Goal: Task Accomplishment & Management: Manage account settings

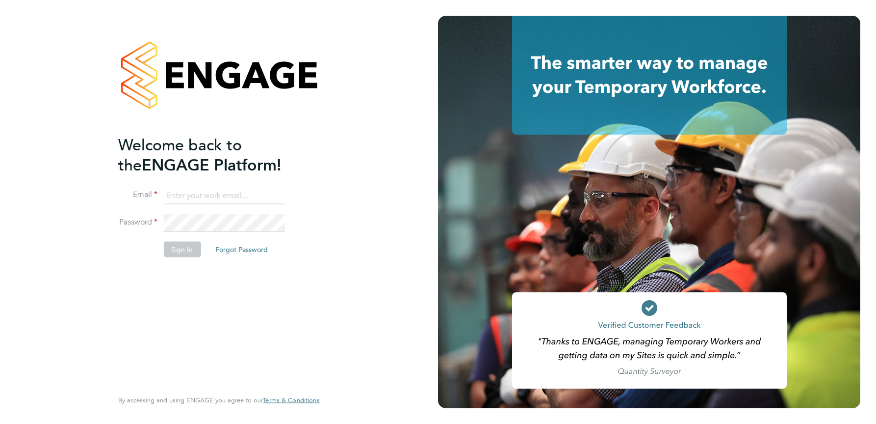
type input "julie.tante@apleona.com"
click at [184, 252] on button "Sign In" at bounding box center [181, 249] width 37 height 16
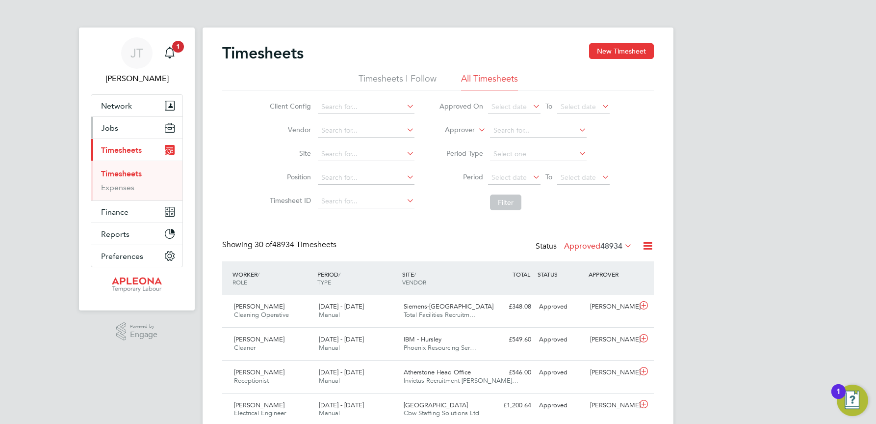
click at [123, 126] on button "Jobs" at bounding box center [136, 128] width 91 height 22
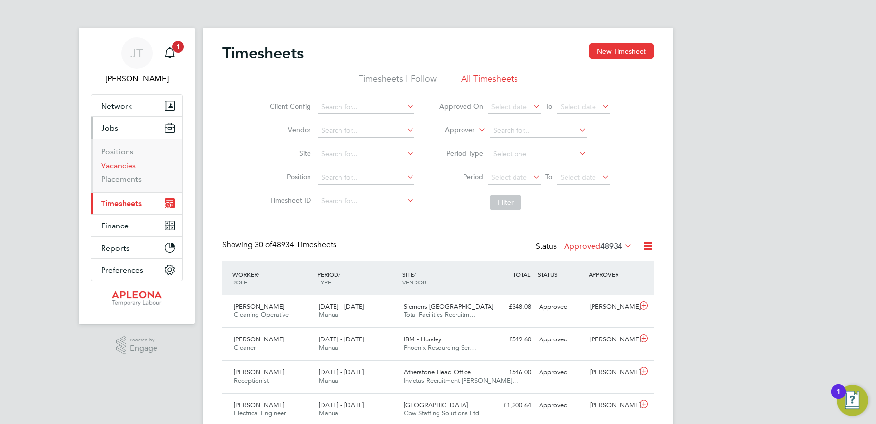
click at [125, 165] on link "Vacancies" at bounding box center [118, 164] width 35 height 9
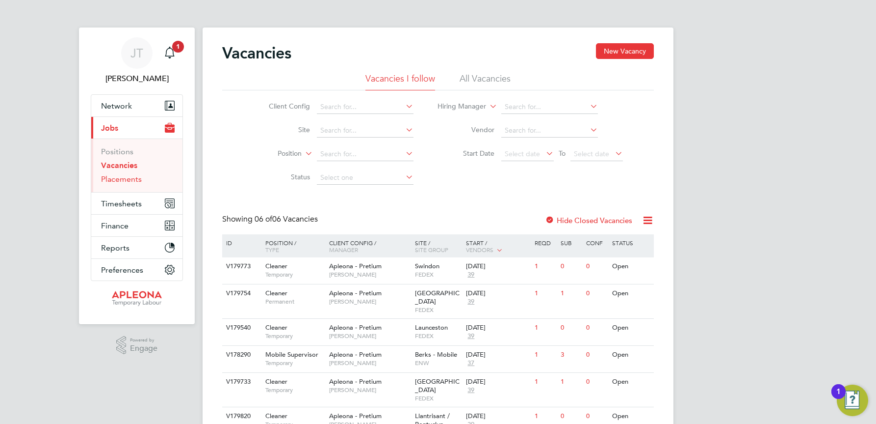
click at [128, 177] on link "Placements" at bounding box center [121, 178] width 41 height 9
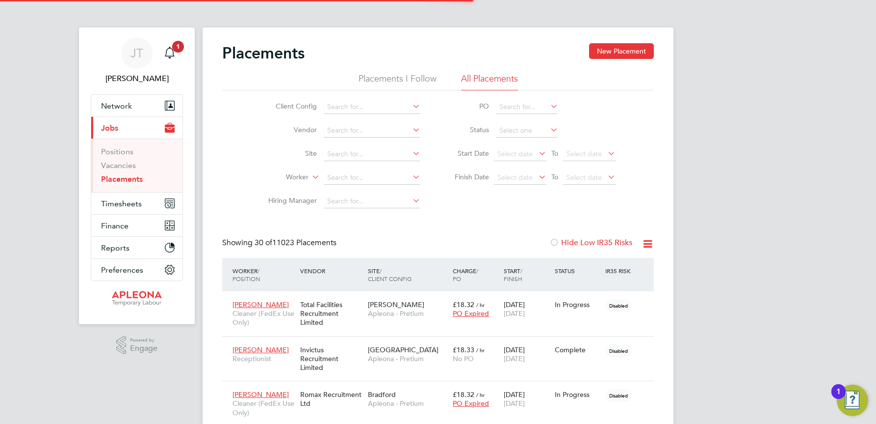
scroll to position [28, 85]
click at [339, 146] on li "Site" at bounding box center [340, 154] width 185 height 24
click at [337, 150] on input at bounding box center [372, 154] width 97 height 14
type input "LV"
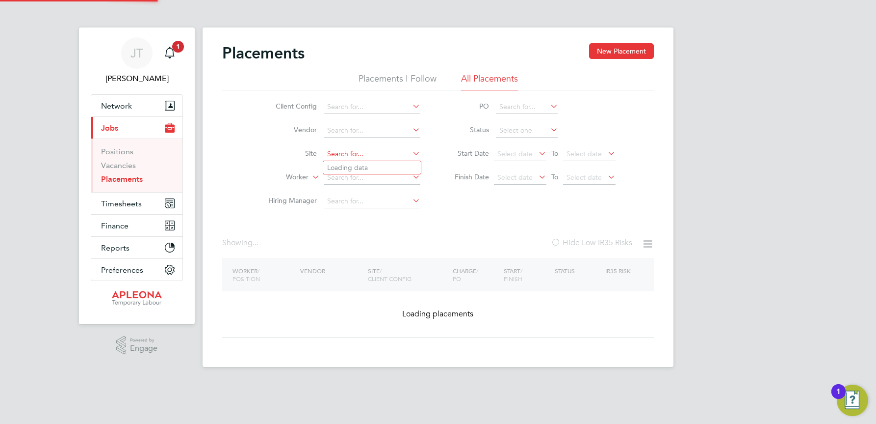
click at [351, 151] on input at bounding box center [372, 154] width 97 height 14
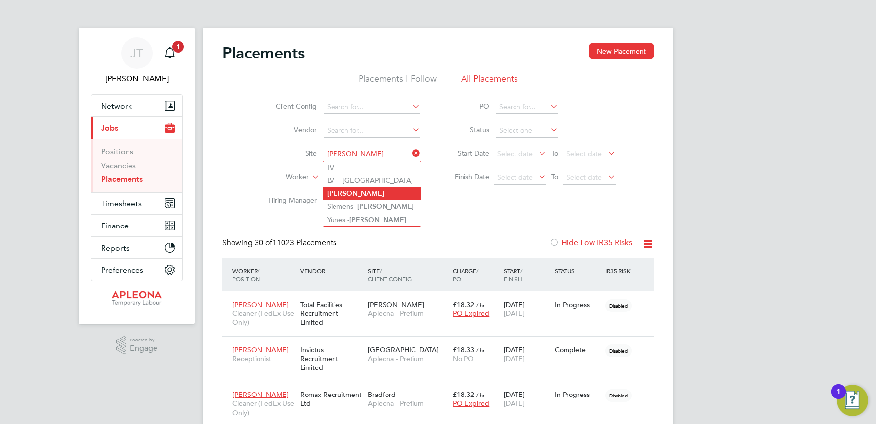
type input "Poole"
click at [342, 195] on b "Poole" at bounding box center [355, 193] width 57 height 8
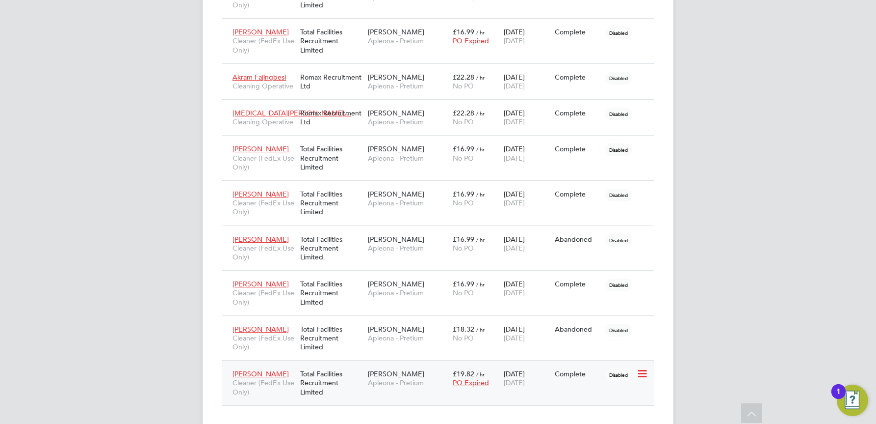
click at [381, 369] on span "Poole" at bounding box center [396, 373] width 56 height 9
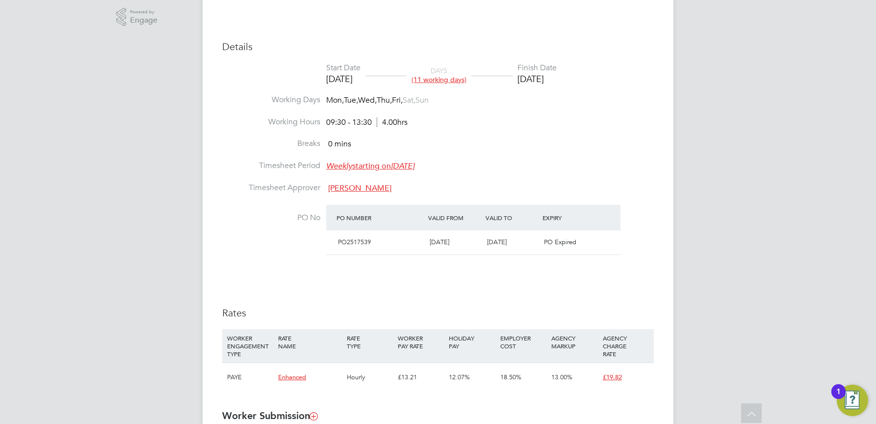
scroll to position [393, 0]
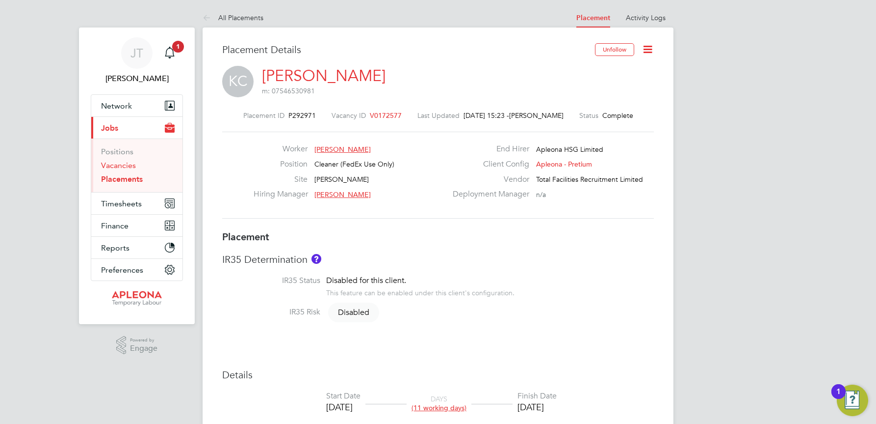
click at [125, 164] on link "Vacancies" at bounding box center [118, 164] width 35 height 9
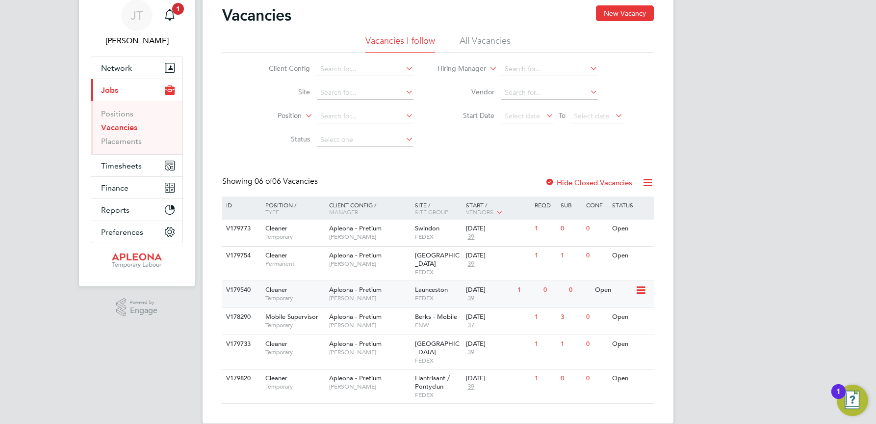
click at [485, 286] on div "[DATE]" at bounding box center [489, 290] width 47 height 8
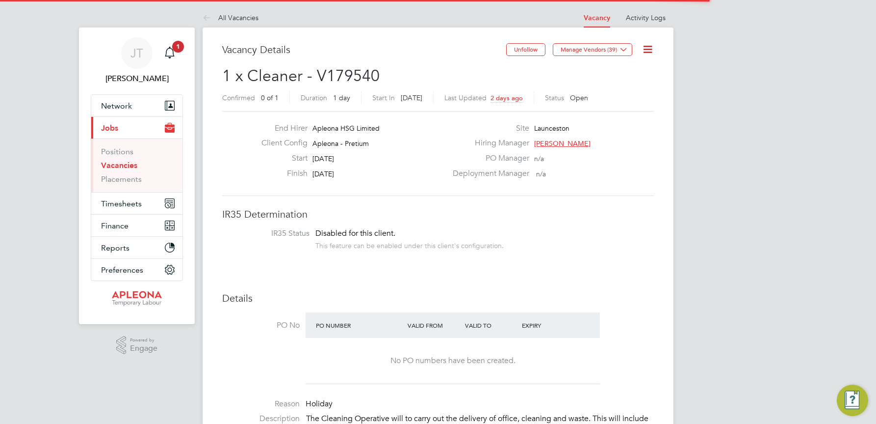
scroll to position [29, 69]
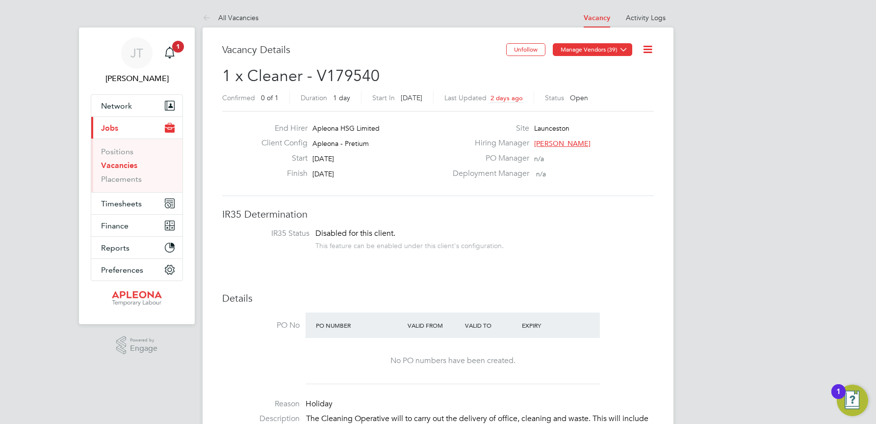
click at [627, 49] on icon at bounding box center [623, 49] width 7 height 7
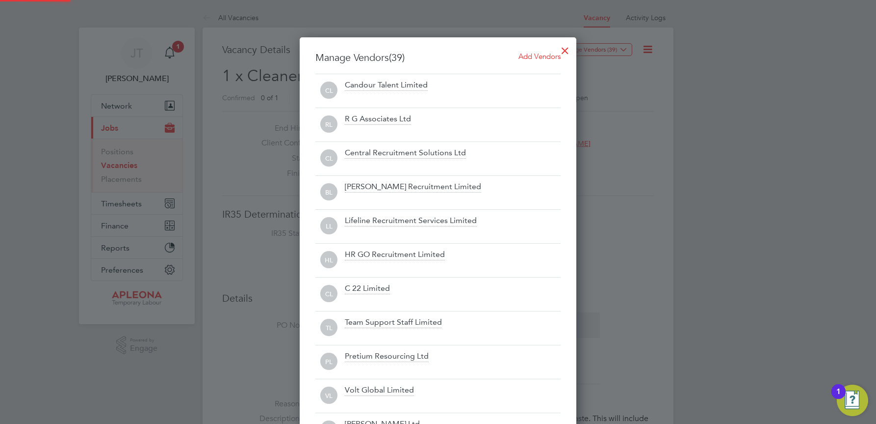
scroll to position [1378, 277]
drag, startPoint x: 711, startPoint y: 61, endPoint x: 674, endPoint y: 60, distance: 36.8
click at [711, 61] on div at bounding box center [438, 212] width 876 height 424
click at [650, 50] on div at bounding box center [438, 212] width 876 height 424
click at [564, 47] on div at bounding box center [566, 48] width 18 height 18
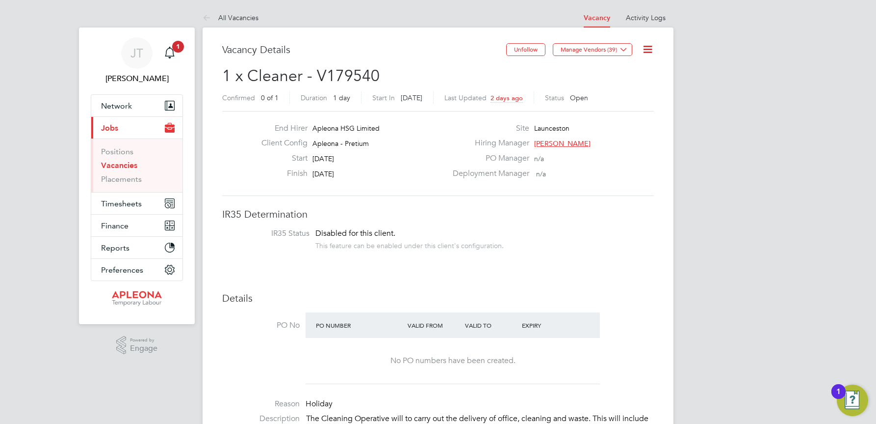
click at [646, 51] on icon at bounding box center [648, 49] width 12 height 12
click at [622, 71] on li "Edit Vacancy e" at bounding box center [624, 73] width 57 height 14
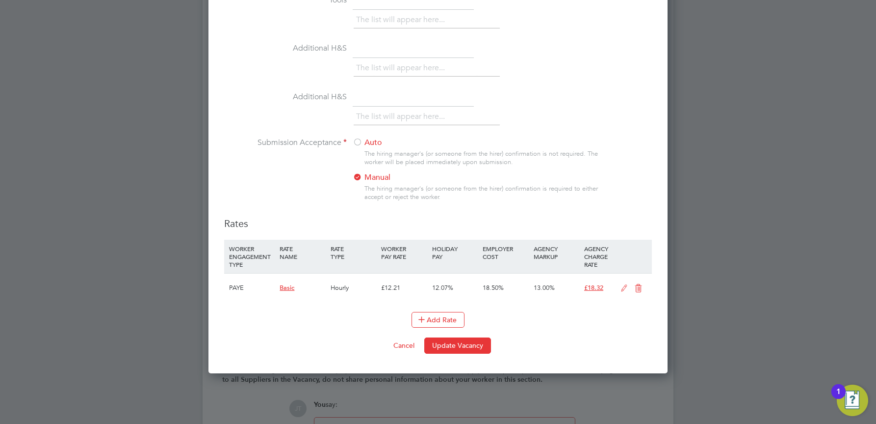
scroll to position [932, 0]
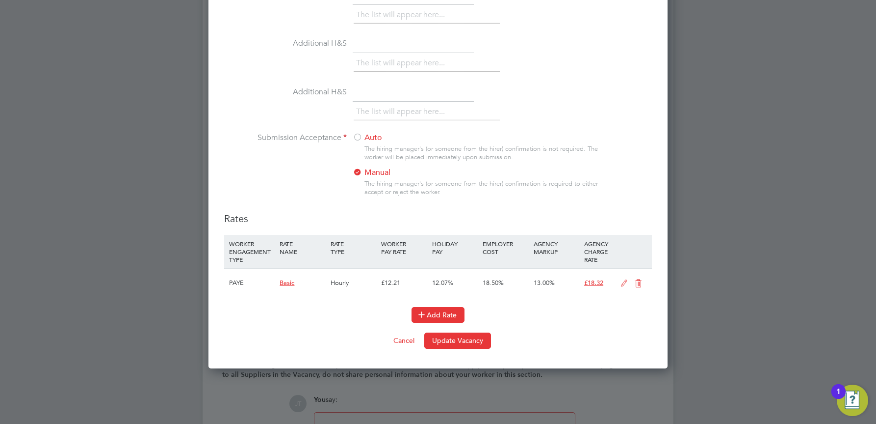
click at [425, 313] on icon at bounding box center [421, 313] width 7 height 7
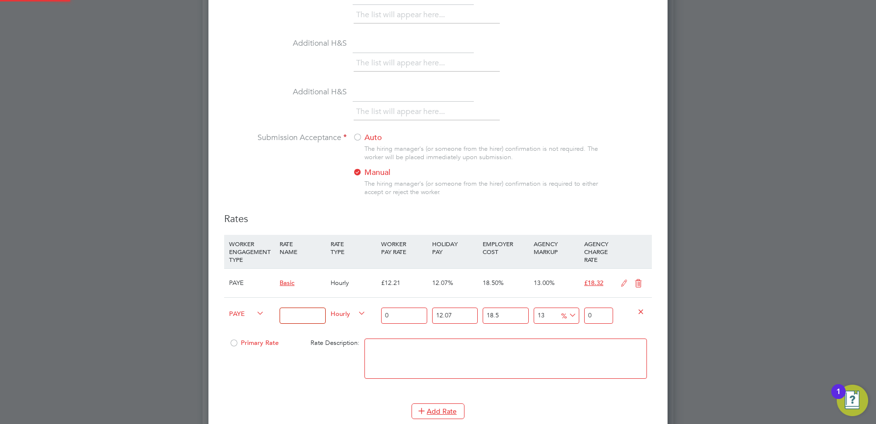
scroll to position [1360, 460]
click at [290, 317] on input at bounding box center [303, 315] width 46 height 16
type input "Enhanced"
click at [406, 317] on input "0" at bounding box center [404, 315] width 46 height 16
type input "1"
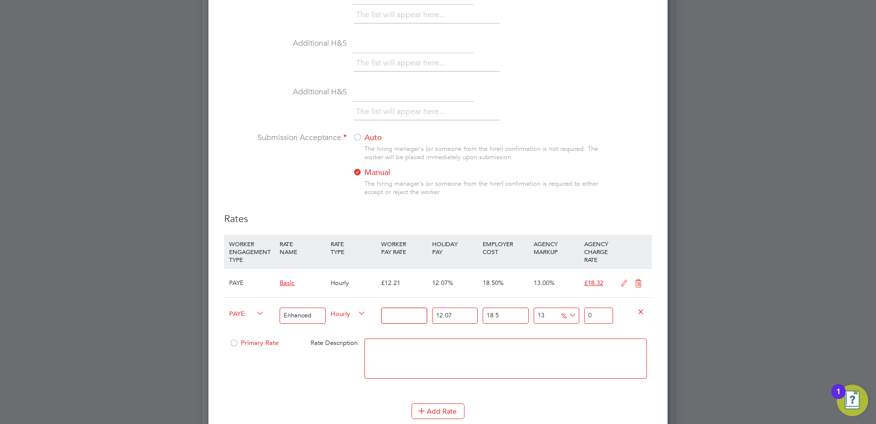
type input "1.500673335"
type input "13"
type input "19.508753355"
type input "13.3"
type input "19.9589553555"
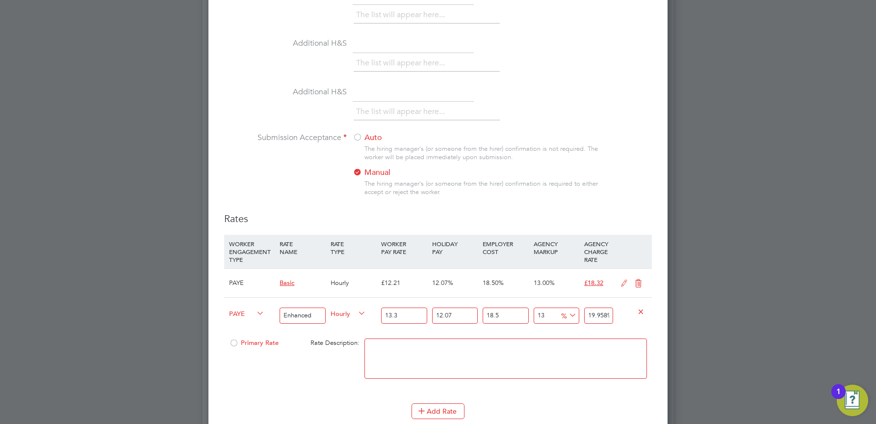
type input "13"
type input "19.508753355"
type input "13.2"
type input "19.808888022"
type input "13.21"
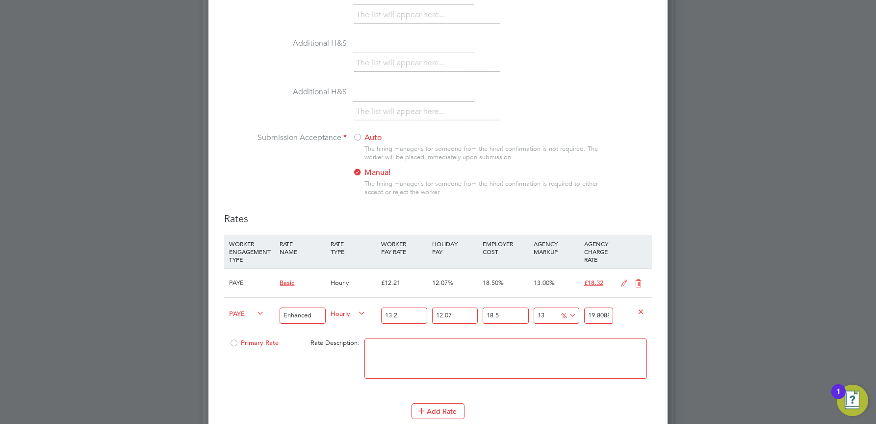
type input "19.82389475535"
type input "13.21"
click at [434, 362] on textarea at bounding box center [506, 358] width 283 height 40
type textarea "Enhanced"
click at [280, 339] on div "Primary Rate" at bounding box center [261, 342] width 68 height 19
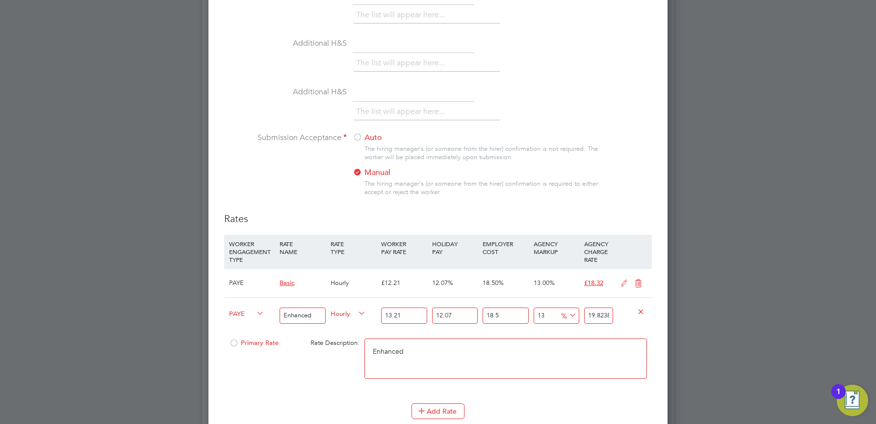
click at [232, 342] on div at bounding box center [234, 345] width 10 height 7
click at [637, 283] on icon at bounding box center [639, 283] width 12 height 8
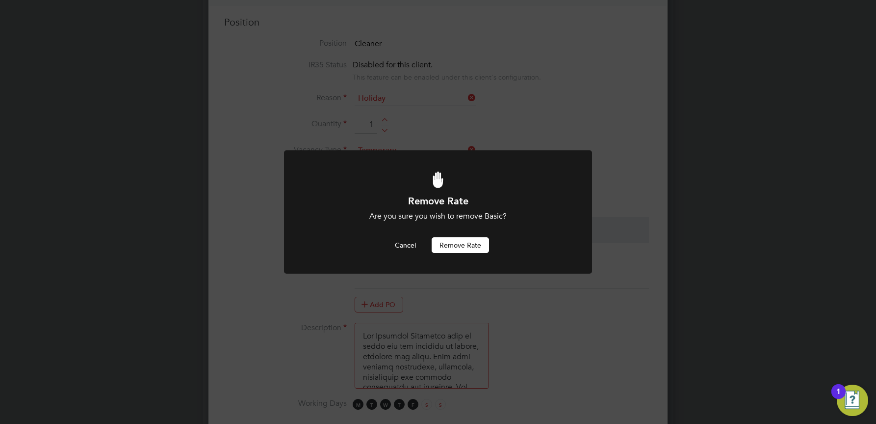
scroll to position [0, 0]
click at [456, 247] on button "Remove rate" at bounding box center [460, 245] width 57 height 16
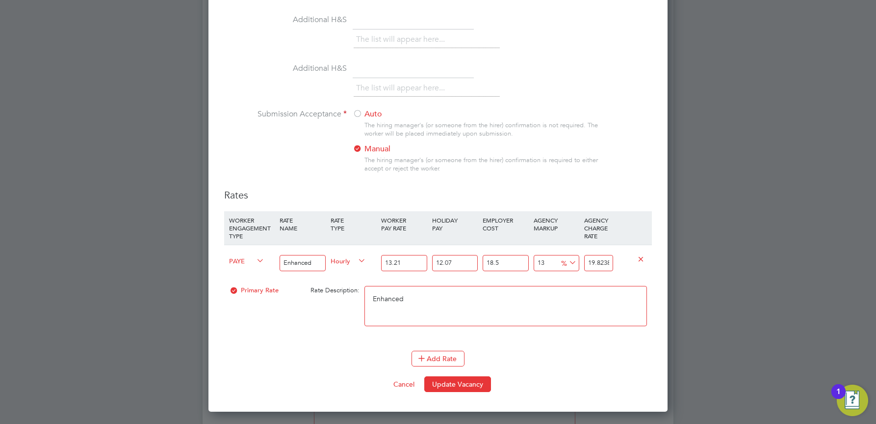
scroll to position [1049, 0]
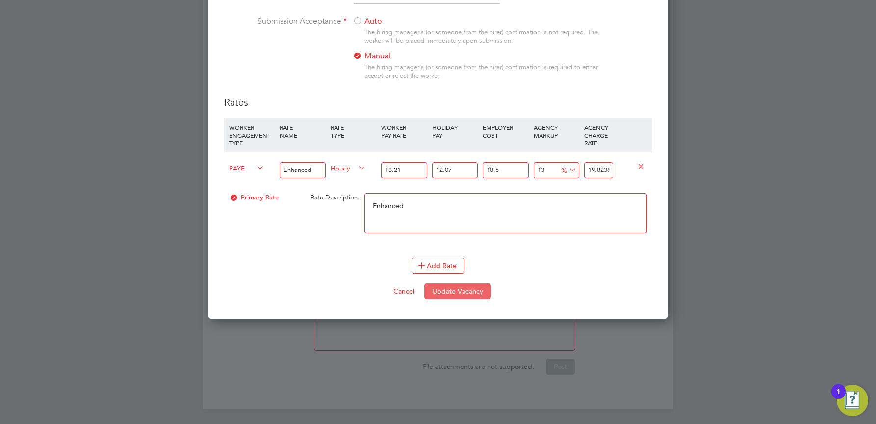
click at [461, 291] on button "Update Vacancy" at bounding box center [458, 291] width 67 height 16
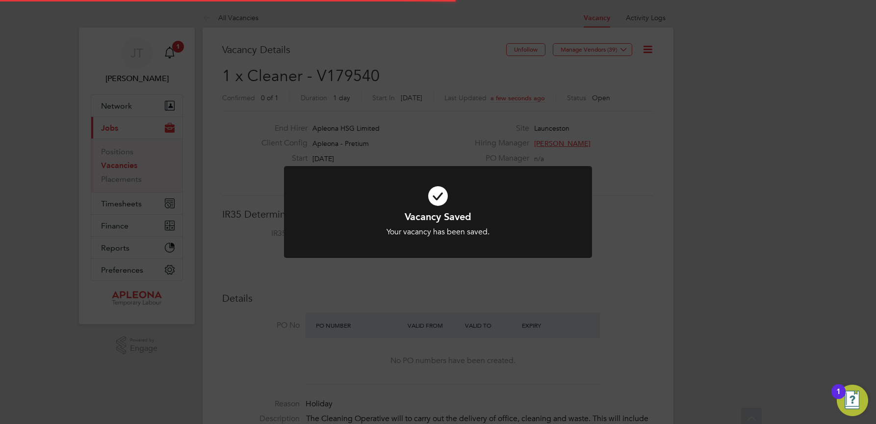
scroll to position [0, 0]
click at [712, 195] on div "Vacancy Saved Your vacancy has been saved. Cancel Okay" at bounding box center [438, 212] width 876 height 424
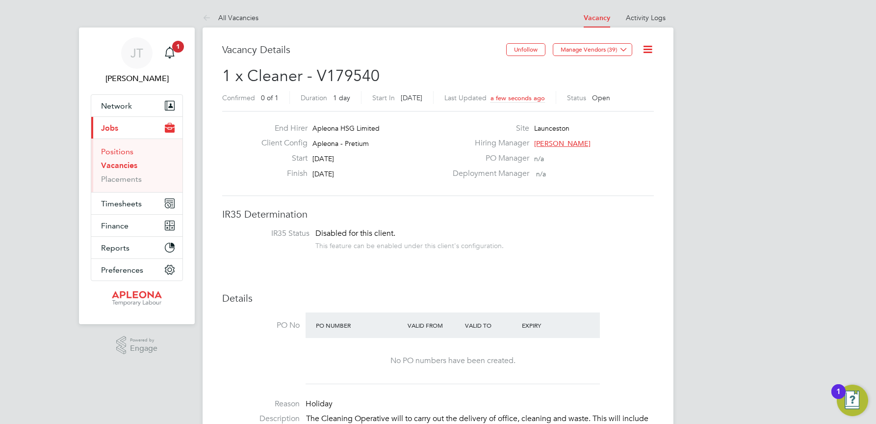
click at [119, 151] on link "Positions" at bounding box center [117, 151] width 32 height 9
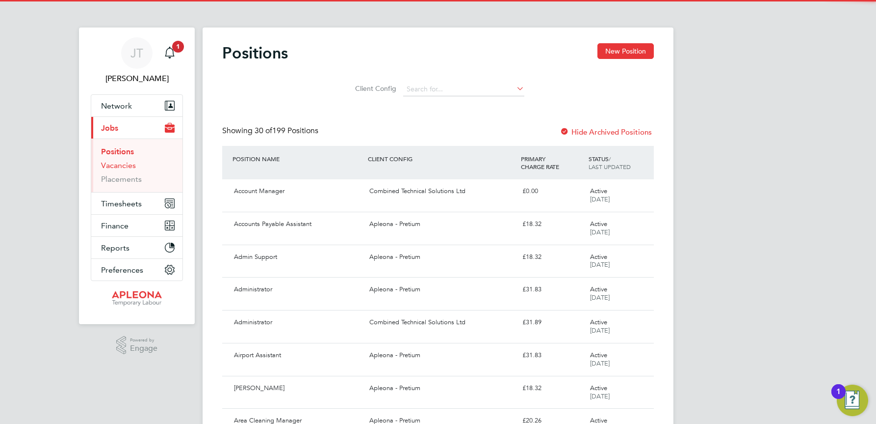
click at [122, 164] on link "Vacancies" at bounding box center [118, 164] width 35 height 9
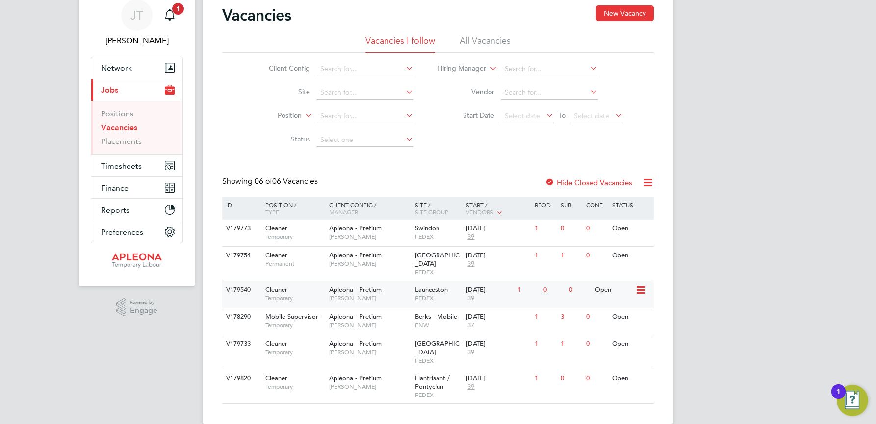
click at [271, 294] on span "Temporary" at bounding box center [294, 298] width 59 height 8
